Goal: Check status: Check status

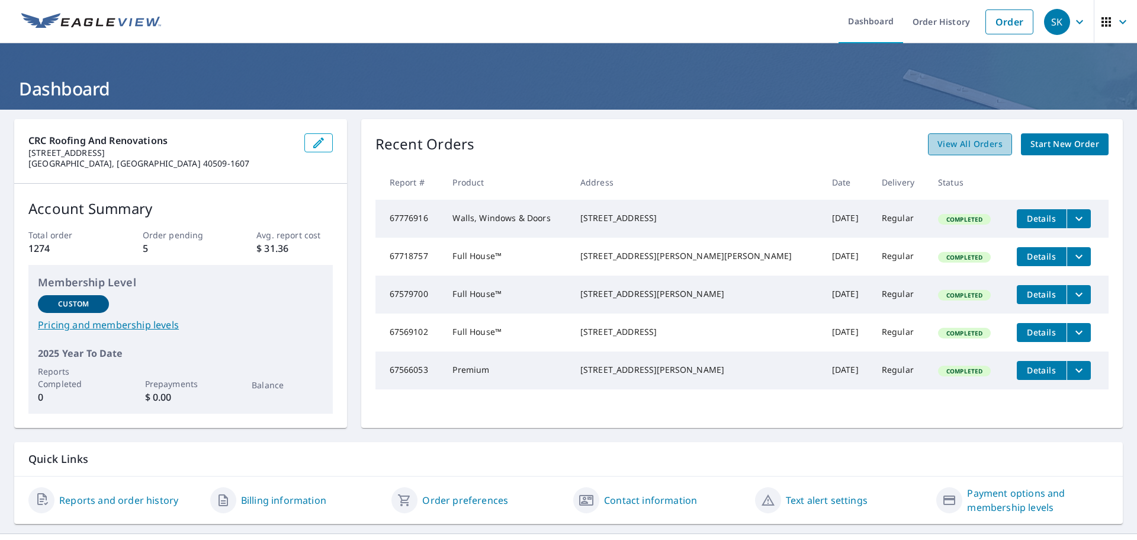
click at [952, 137] on span "View All Orders" at bounding box center [970, 144] width 65 height 15
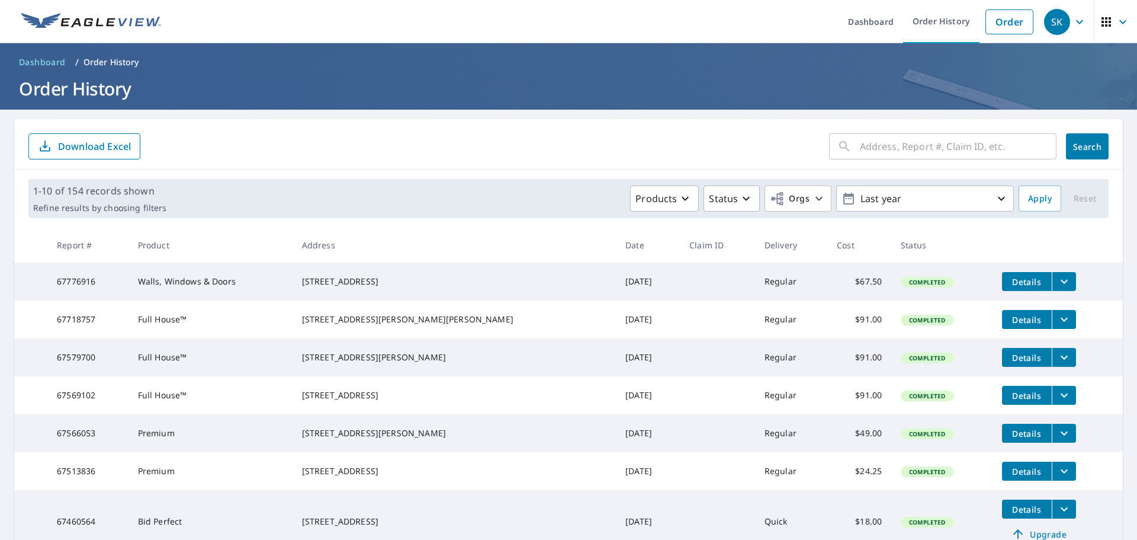
click at [897, 149] on input "text" at bounding box center [958, 146] width 197 height 33
type input "401"
click button "Search" at bounding box center [1087, 146] width 43 height 26
